Goal: Communication & Community: Connect with others

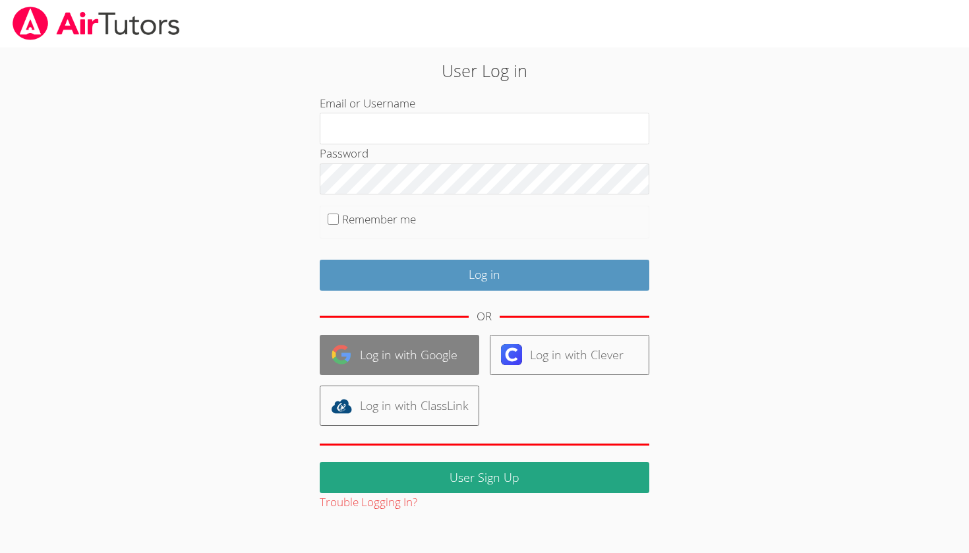
click at [406, 349] on link "Log in with Google" at bounding box center [400, 355] width 160 height 40
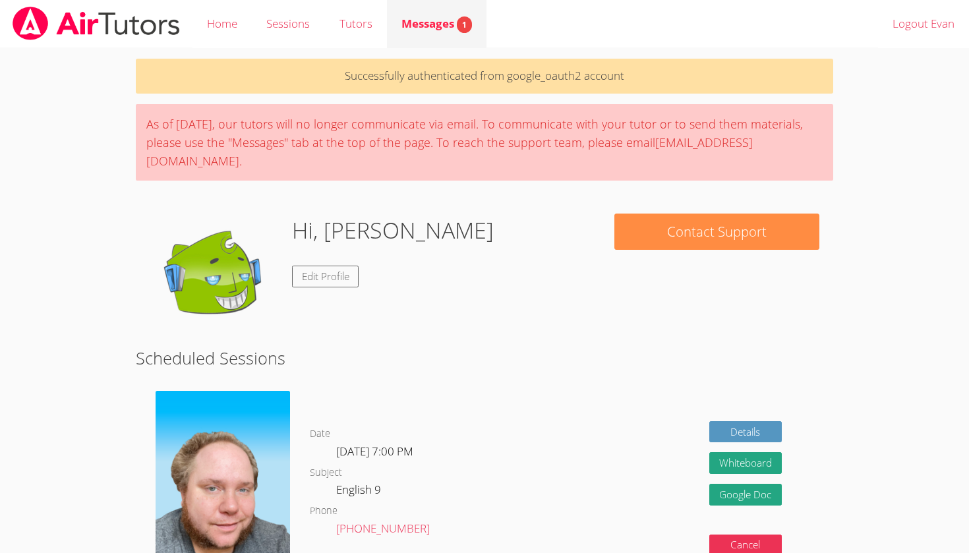
click at [455, 24] on span "Messages 1" at bounding box center [436, 23] width 71 height 15
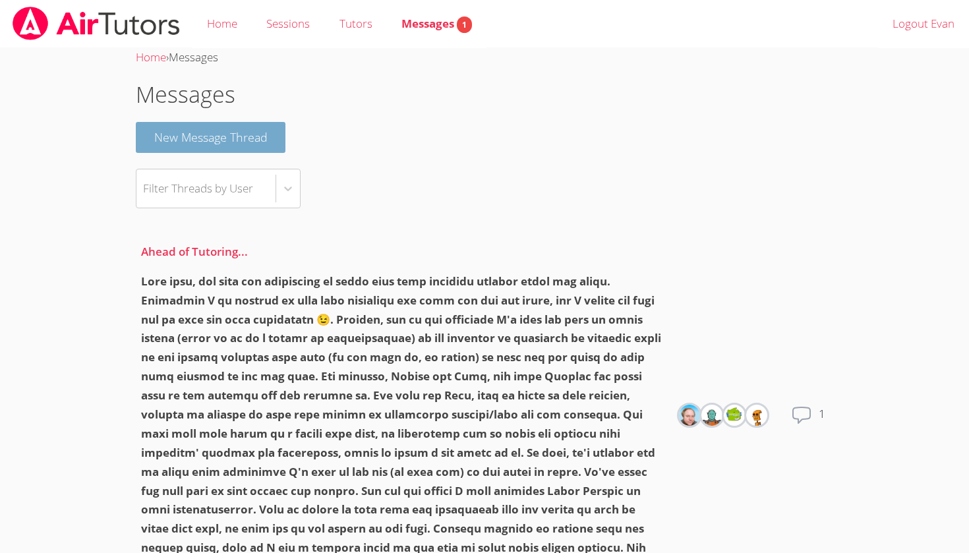
click at [250, 151] on button "New Message Thread" at bounding box center [211, 137] width 150 height 31
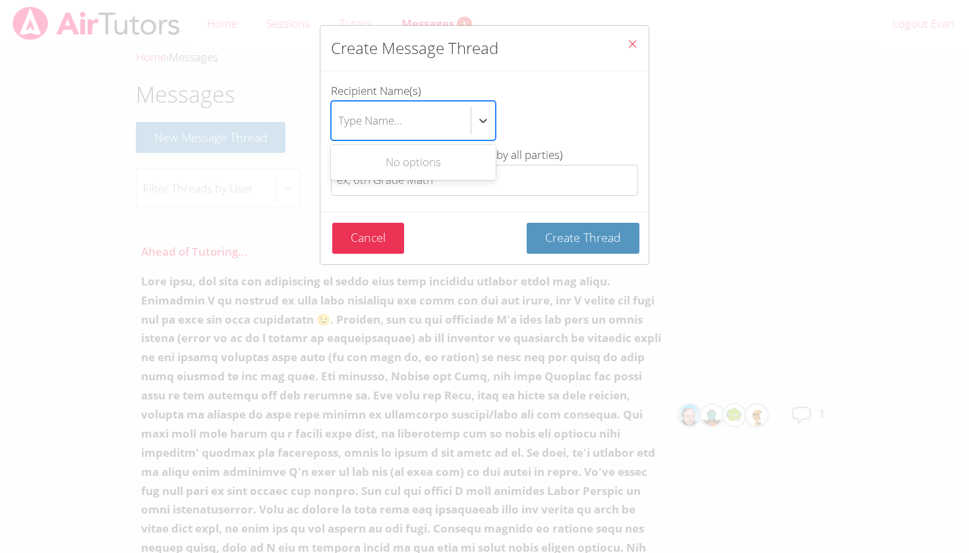
click at [462, 121] on div "Type Name..." at bounding box center [401, 121] width 139 height 38
click at [339, 121] on input "Recipient Name(s) Use Up and Down to choose options, press Enter to select the …" at bounding box center [338, 120] width 1 height 30
type input "s"
type input "Shawn White"
drag, startPoint x: 421, startPoint y: 111, endPoint x: 303, endPoint y: 111, distance: 118.6
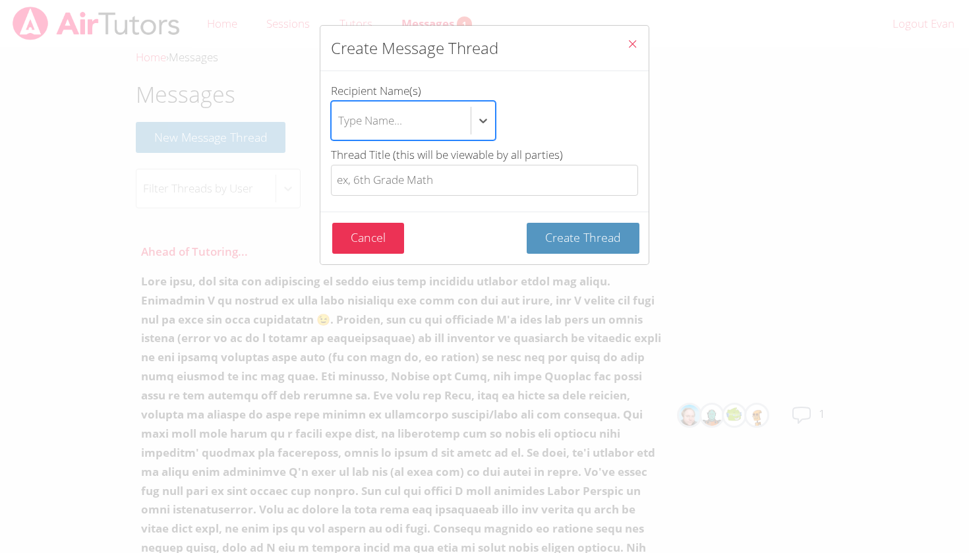
click at [303, 111] on div "Create Message Thread Recipient Name(s) Select is focused ,type to refine list,…" at bounding box center [484, 276] width 969 height 553
type input "@"
click at [374, 235] on button "Cancel" at bounding box center [368, 238] width 72 height 31
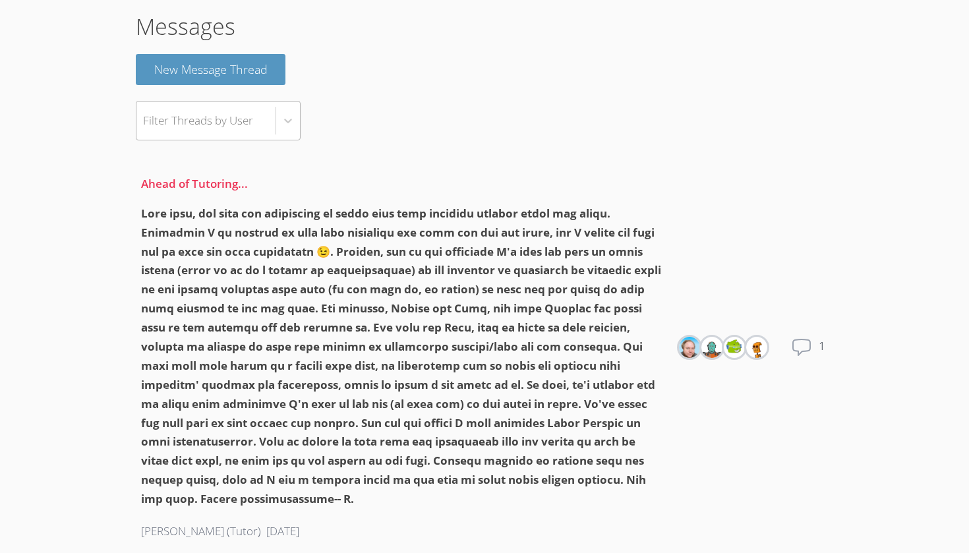
scroll to position [82, 0]
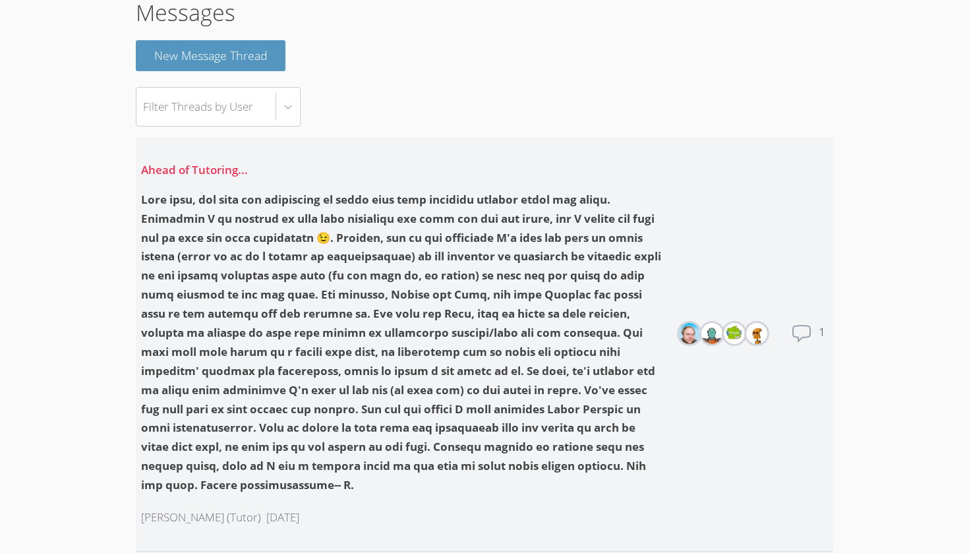
click at [798, 323] on icon at bounding box center [801, 333] width 21 height 21
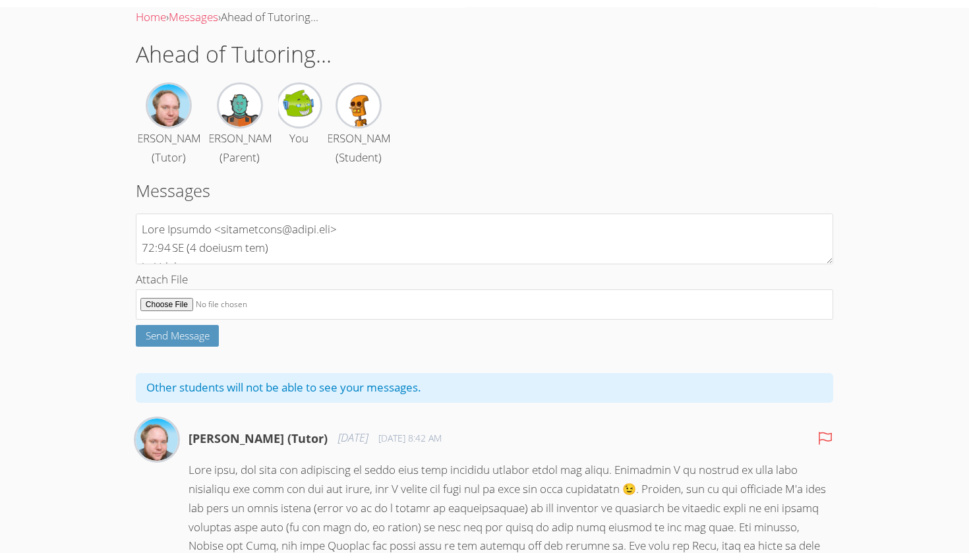
drag, startPoint x: 241, startPoint y: 252, endPoint x: 106, endPoint y: 203, distance: 143.0
click at [106, 203] on body "Home Sessions Tutors Messages Logout Evan Home › Messages › Ahead of Tutoring..…" at bounding box center [484, 236] width 969 height 553
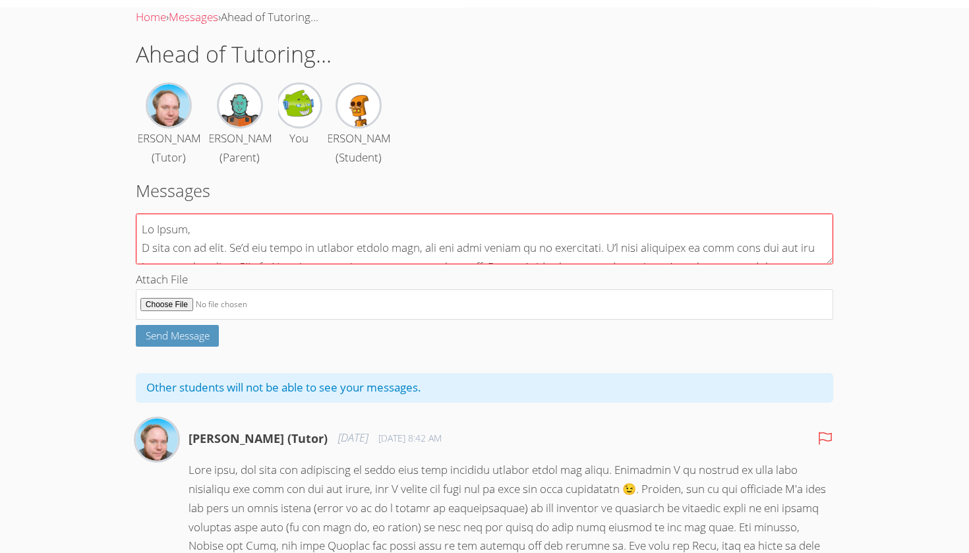
click at [176, 264] on textarea at bounding box center [484, 239] width 697 height 51
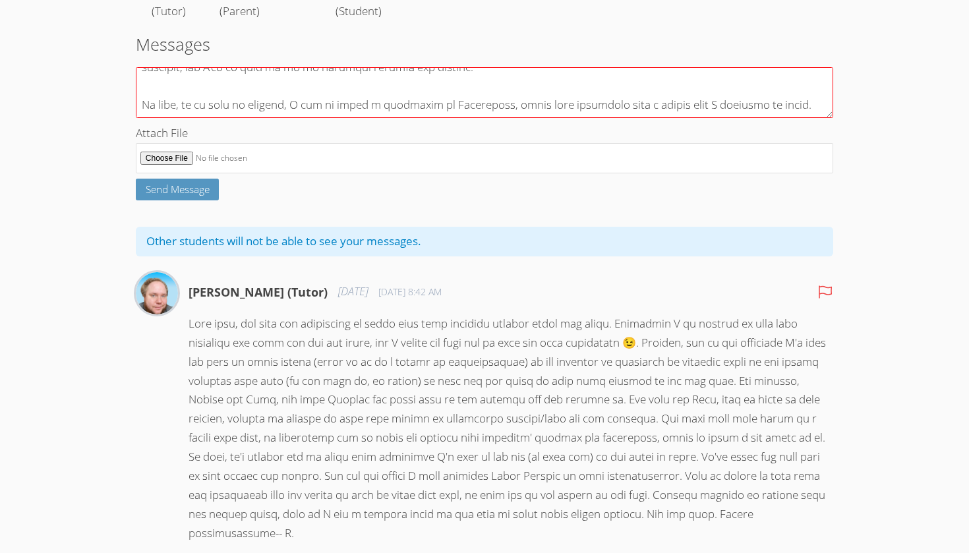
scroll to position [200, 0]
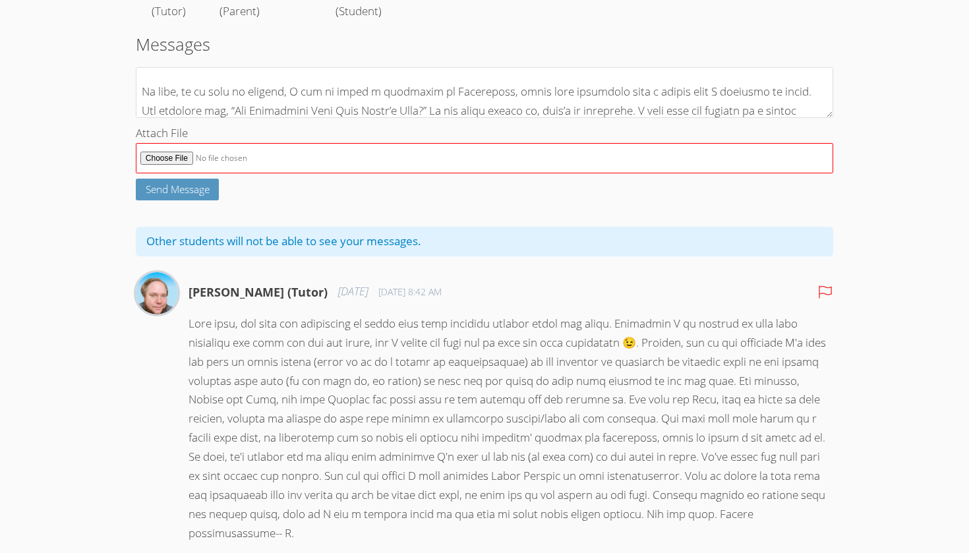
type textarea "Lo Ipsum, D sita con ad elit. Se’d eiu tempo in utlabor etdolo magn, ali eni ad…"
click at [183, 174] on input "Attach File" at bounding box center [484, 158] width 697 height 31
